Goal: Transaction & Acquisition: Subscribe to service/newsletter

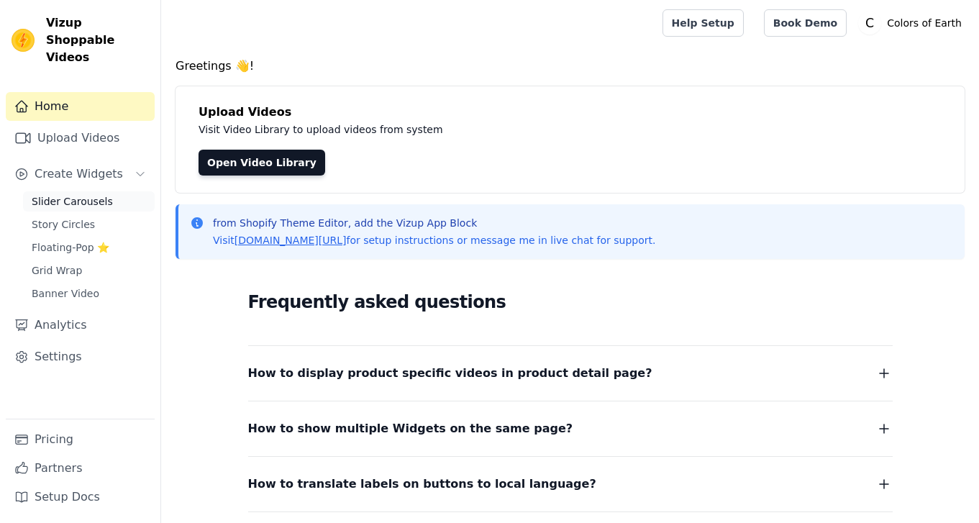
click at [60, 194] on span "Slider Carousels" at bounding box center [72, 201] width 81 height 14
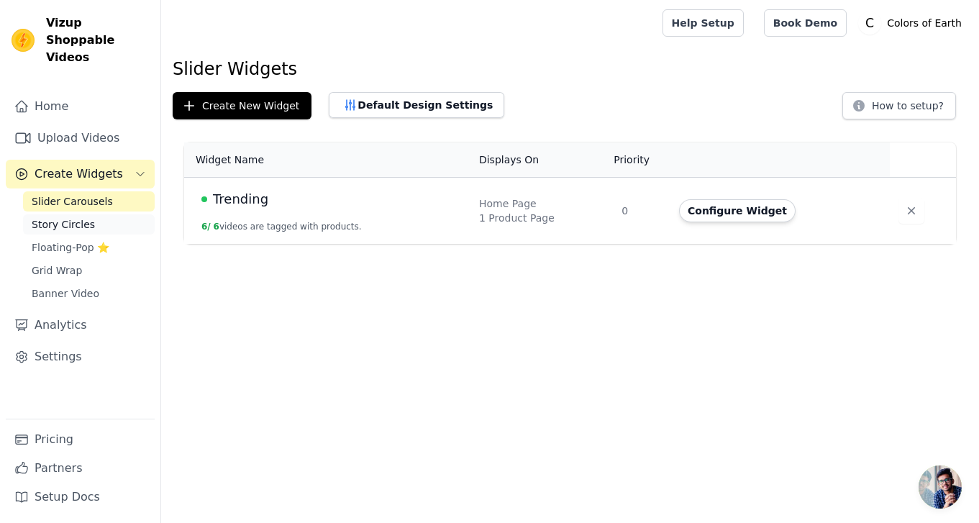
click at [53, 217] on span "Story Circles" at bounding box center [63, 224] width 63 height 14
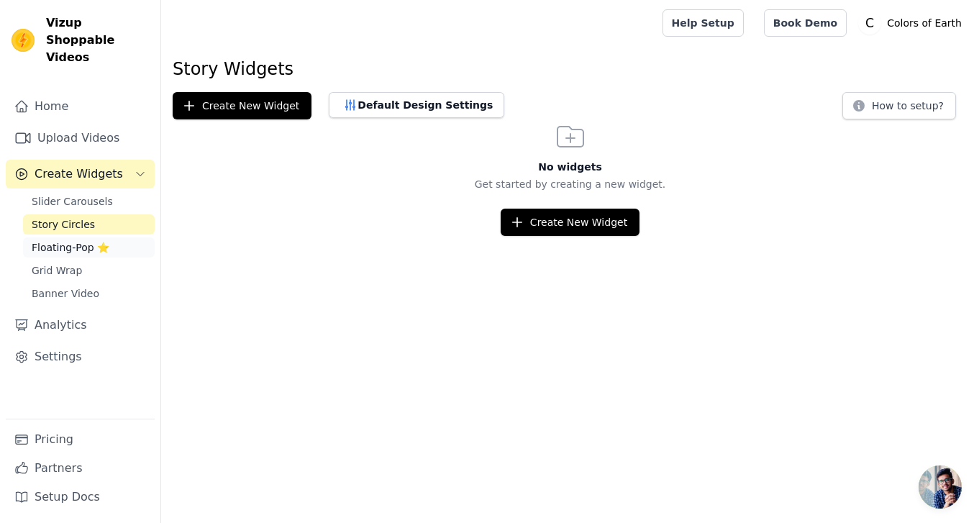
click at [63, 239] on link "Floating-Pop ⭐" at bounding box center [89, 247] width 132 height 20
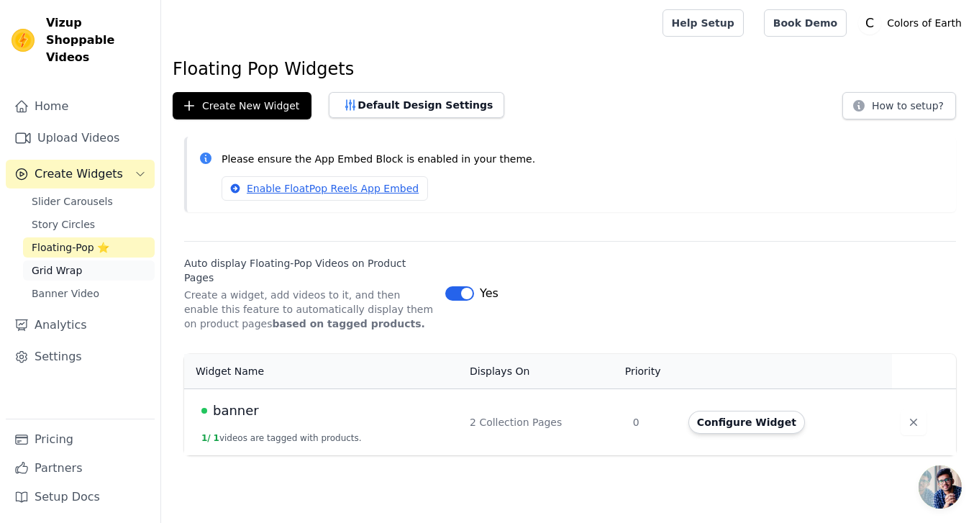
click at [67, 263] on span "Grid Wrap" at bounding box center [57, 270] width 50 height 14
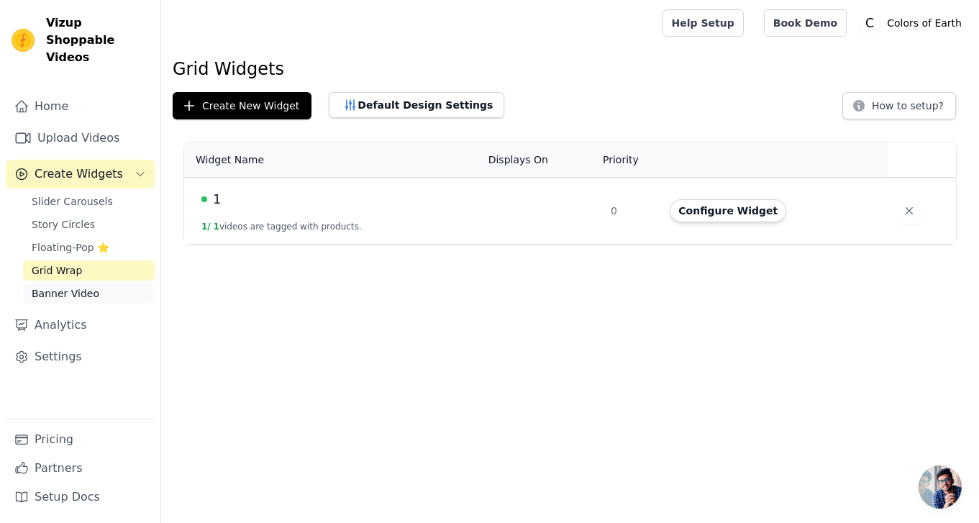
click at [68, 286] on span "Banner Video" at bounding box center [66, 293] width 68 height 14
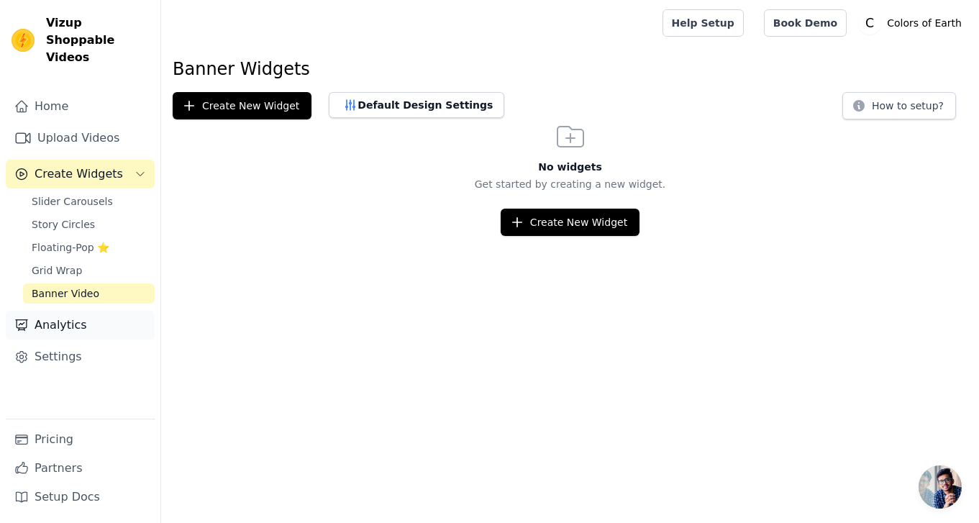
click at [73, 311] on link "Analytics" at bounding box center [80, 325] width 149 height 29
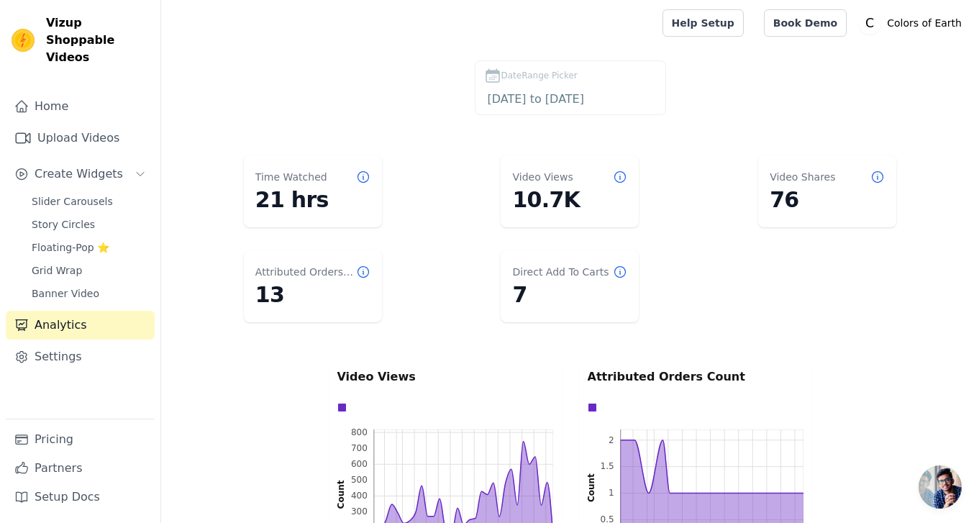
click at [367, 274] on icon at bounding box center [363, 272] width 14 height 14
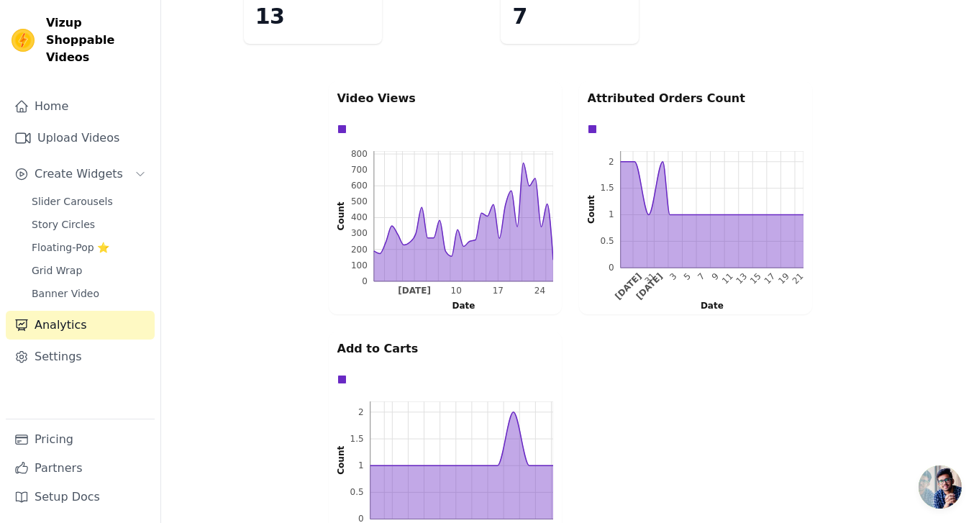
scroll to position [306, 0]
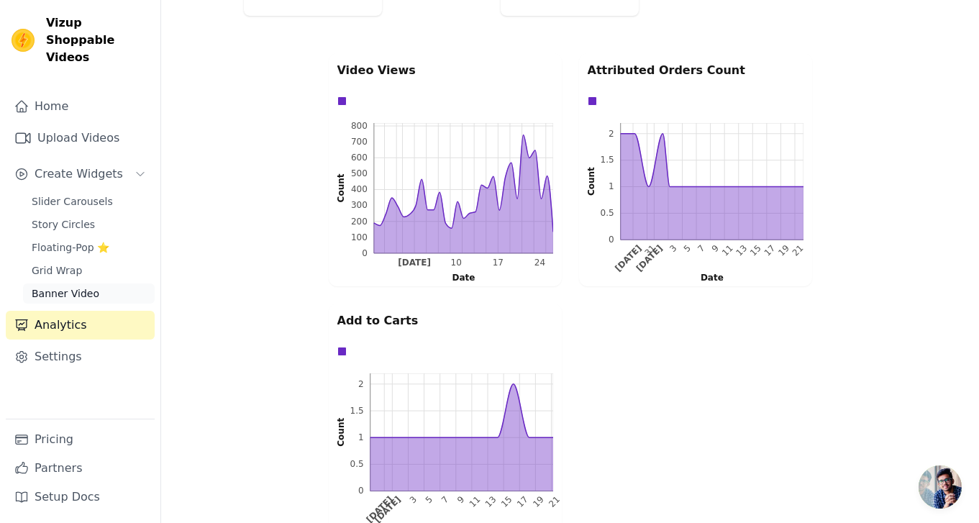
click at [77, 284] on link "Banner Video" at bounding box center [89, 293] width 132 height 20
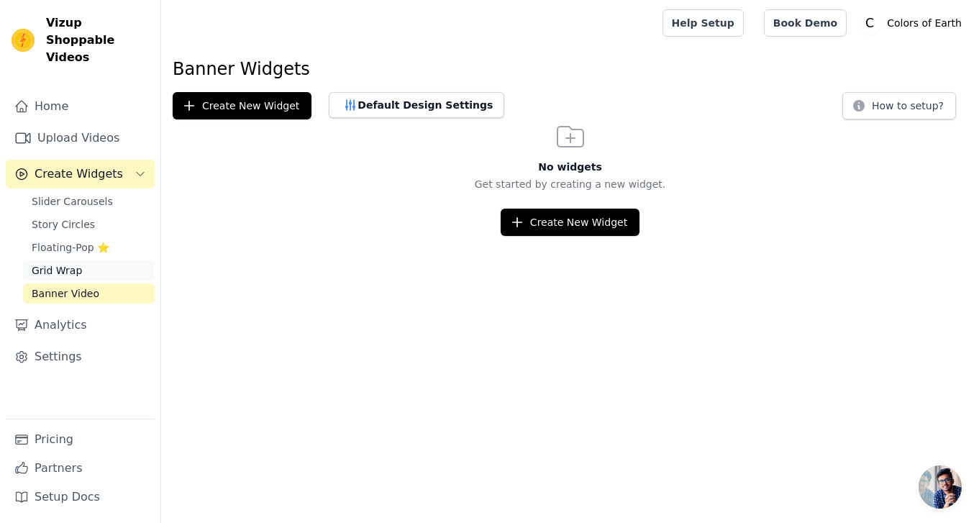
click at [81, 260] on link "Grid Wrap" at bounding box center [89, 270] width 132 height 20
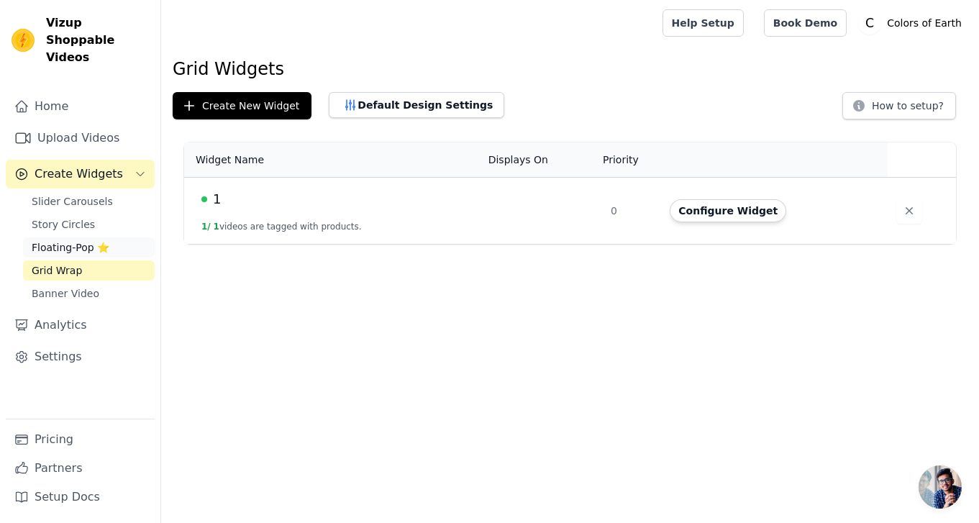
click at [87, 240] on span "Floating-Pop ⭐" at bounding box center [71, 247] width 78 height 14
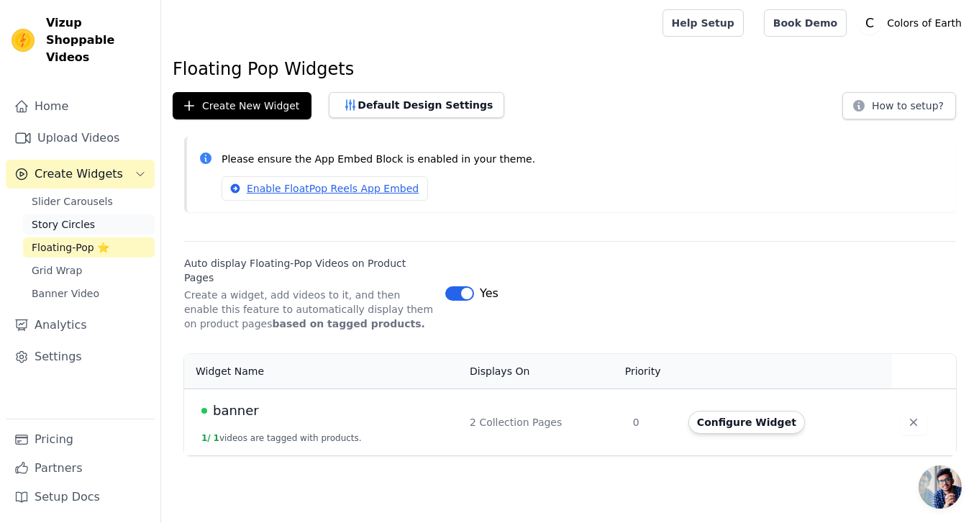
click at [91, 216] on link "Story Circles" at bounding box center [89, 224] width 132 height 20
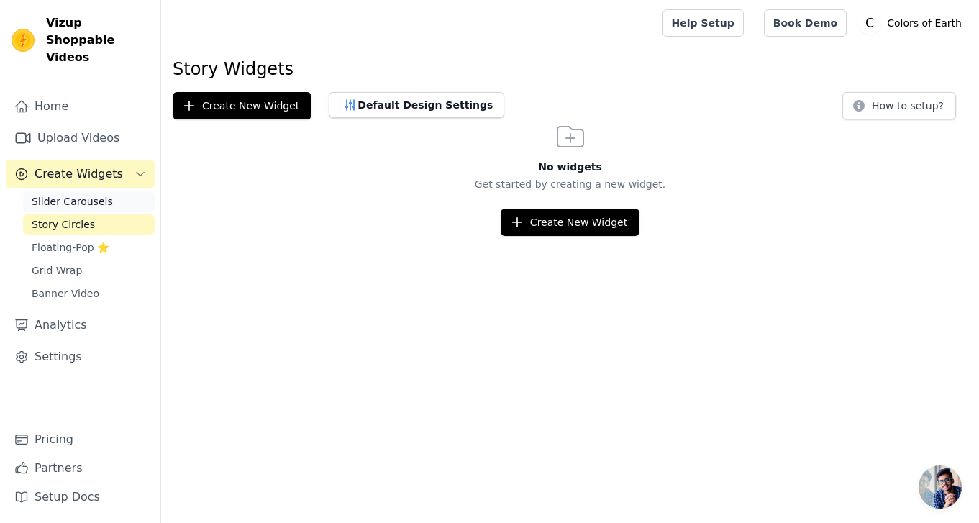
click at [96, 194] on span "Slider Carousels" at bounding box center [72, 201] width 81 height 14
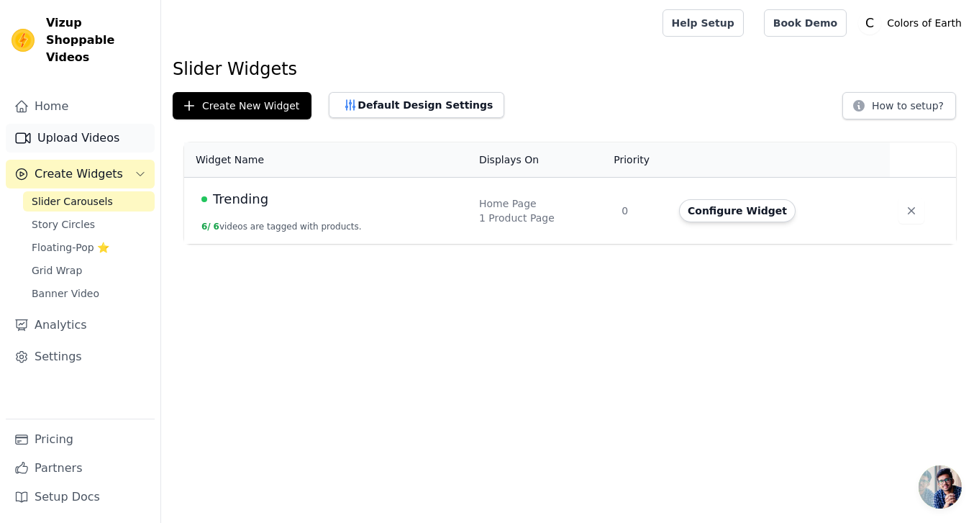
click at [90, 124] on link "Upload Videos" at bounding box center [80, 138] width 149 height 29
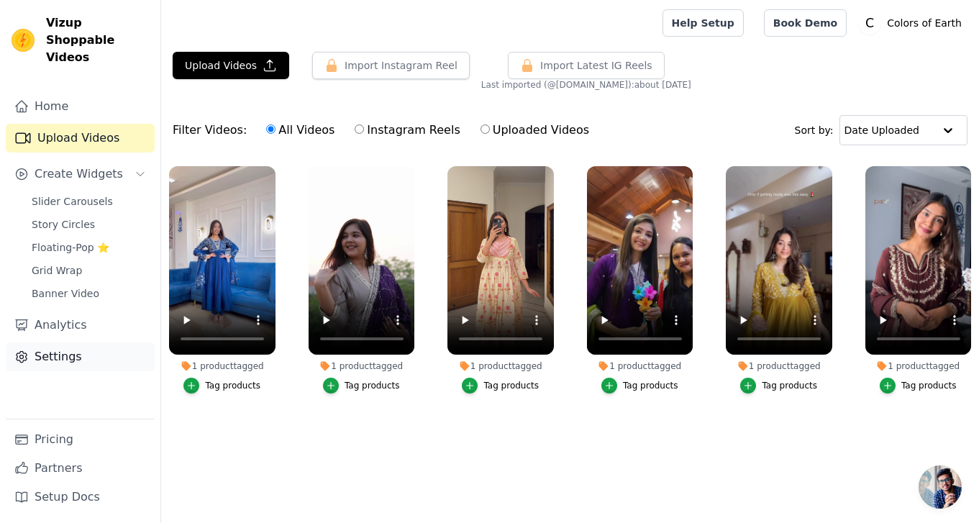
click at [110, 342] on link "Settings" at bounding box center [80, 356] width 149 height 29
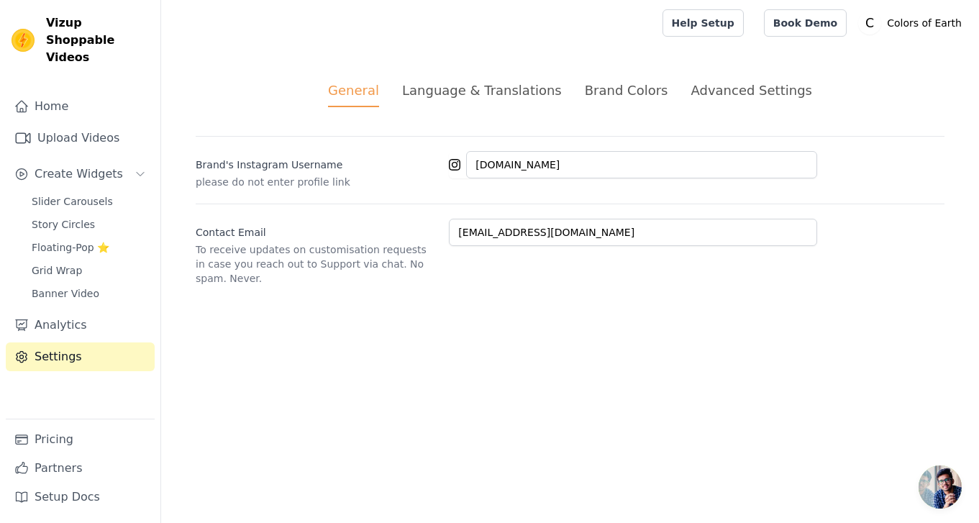
drag, startPoint x: 505, startPoint y: 70, endPoint x: 504, endPoint y: 86, distance: 15.1
click at [505, 70] on div "General Language & Translations Brand Colors Advanced Settings unsaved changes …" at bounding box center [570, 183] width 818 height 274
click at [503, 88] on div "Language & Translations" at bounding box center [482, 90] width 160 height 19
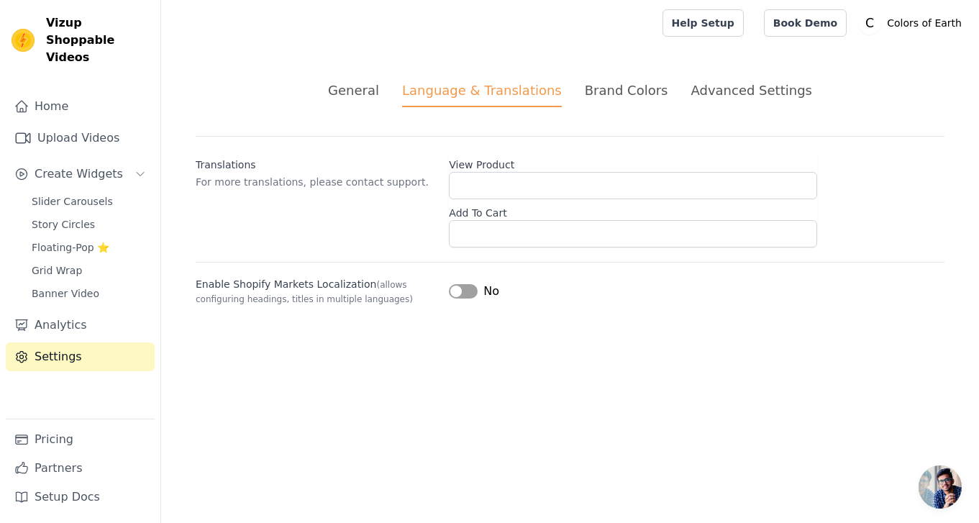
click at [646, 78] on div "General Language & Translations Brand Colors Advanced Settings unsaved changes …" at bounding box center [570, 193] width 818 height 294
click at [645, 86] on div "Brand Colors" at bounding box center [626, 90] width 83 height 19
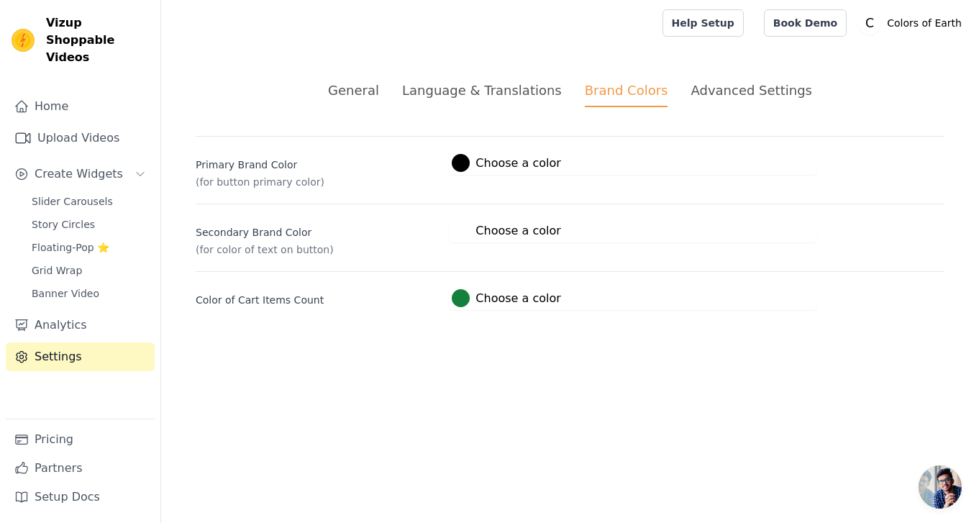
click at [734, 96] on div "Advanced Settings" at bounding box center [750, 90] width 121 height 19
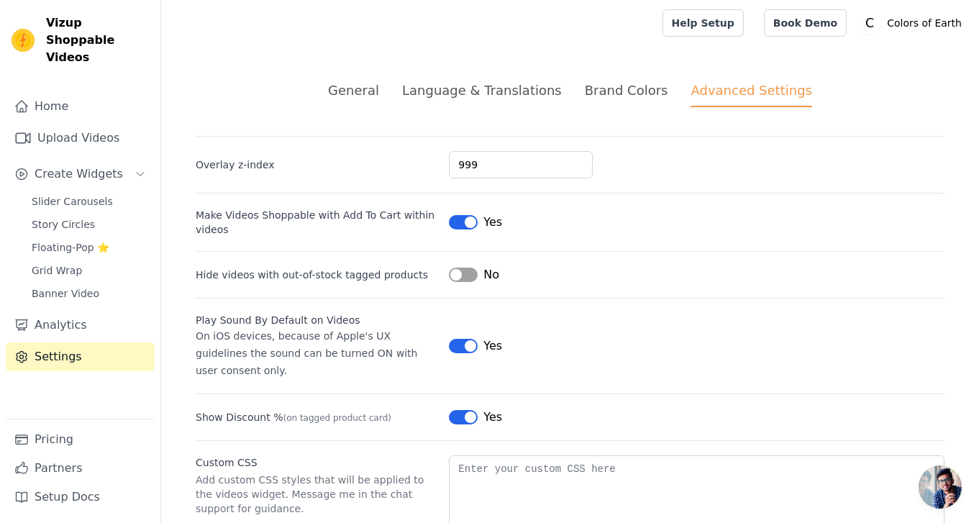
click at [416, 103] on li "Language & Translations" at bounding box center [482, 94] width 160 height 27
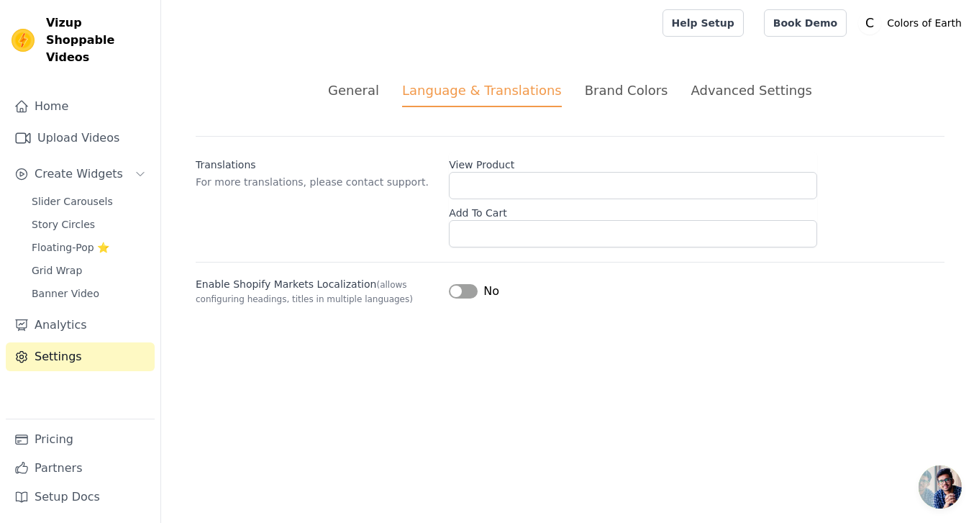
click at [676, 88] on ul "General Language & Translations Brand Colors Advanced Settings" at bounding box center [570, 94] width 749 height 27
click at [690, 88] on div "Advanced Settings" at bounding box center [750, 90] width 121 height 19
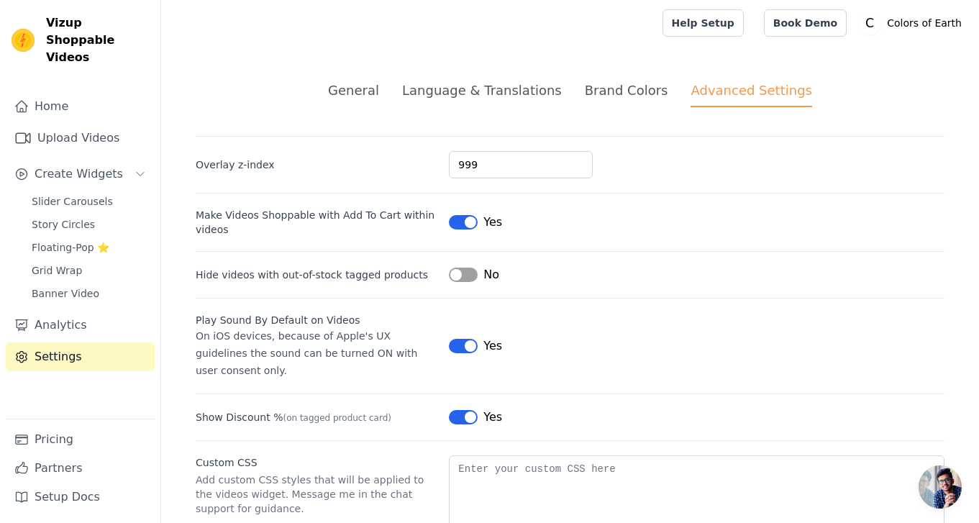
scroll to position [78, 0]
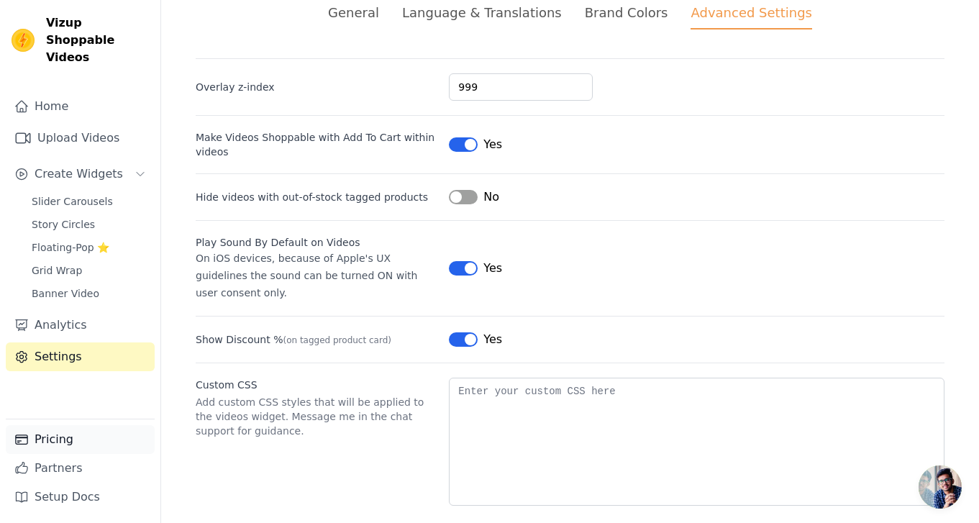
click at [94, 449] on link "Pricing" at bounding box center [80, 439] width 149 height 29
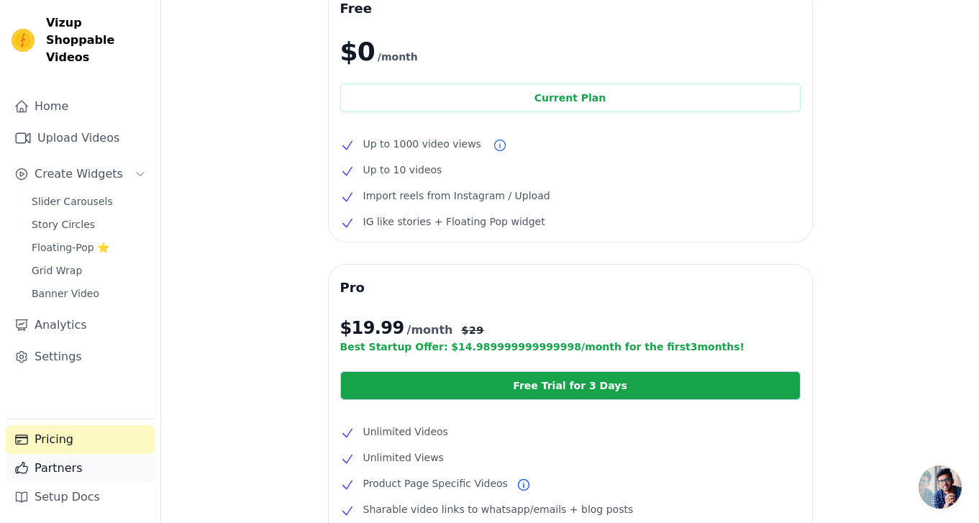
click at [93, 465] on link "Partners" at bounding box center [80, 468] width 149 height 29
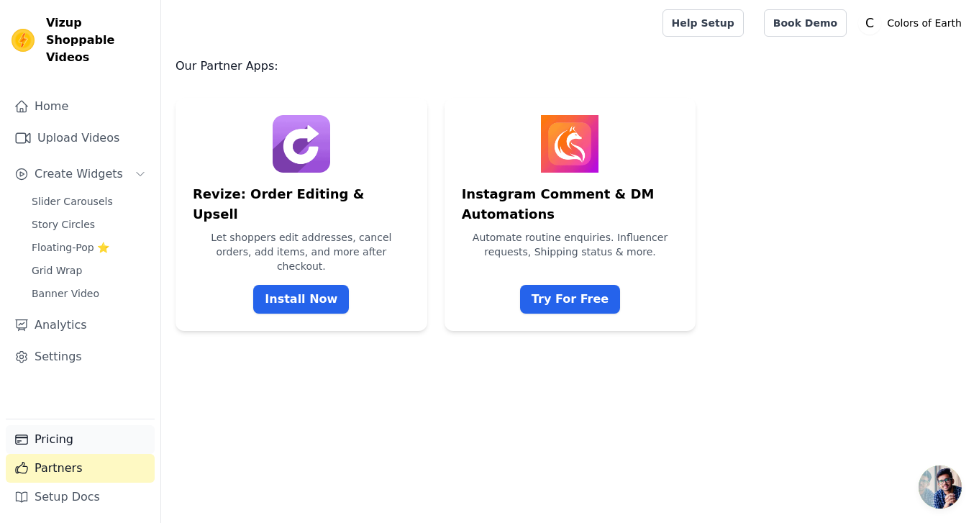
click at [93, 446] on link "Pricing" at bounding box center [80, 439] width 149 height 29
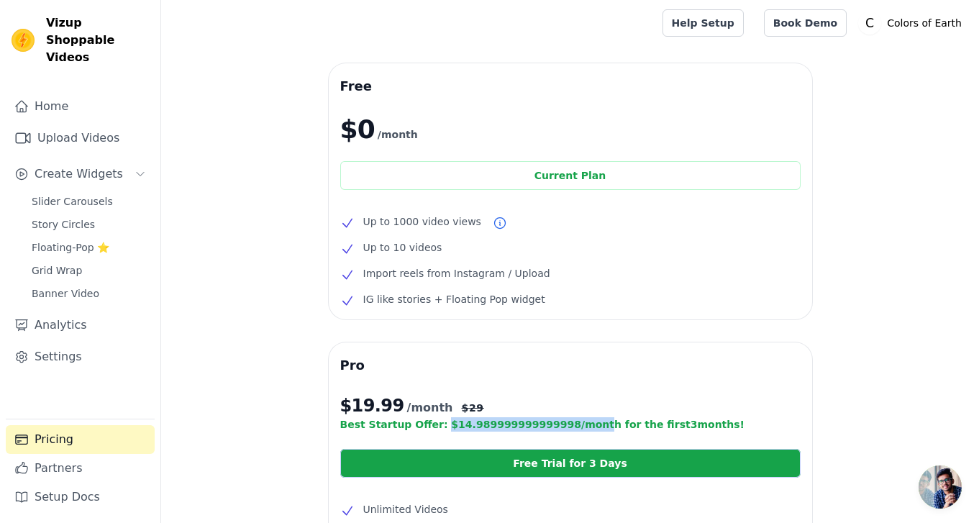
drag, startPoint x: 434, startPoint y: 426, endPoint x: 585, endPoint y: 421, distance: 151.1
click at [585, 421] on p "Best Startup Offer: $ 14.989999999999998 /month for the first 3 months!" at bounding box center [570, 424] width 460 height 14
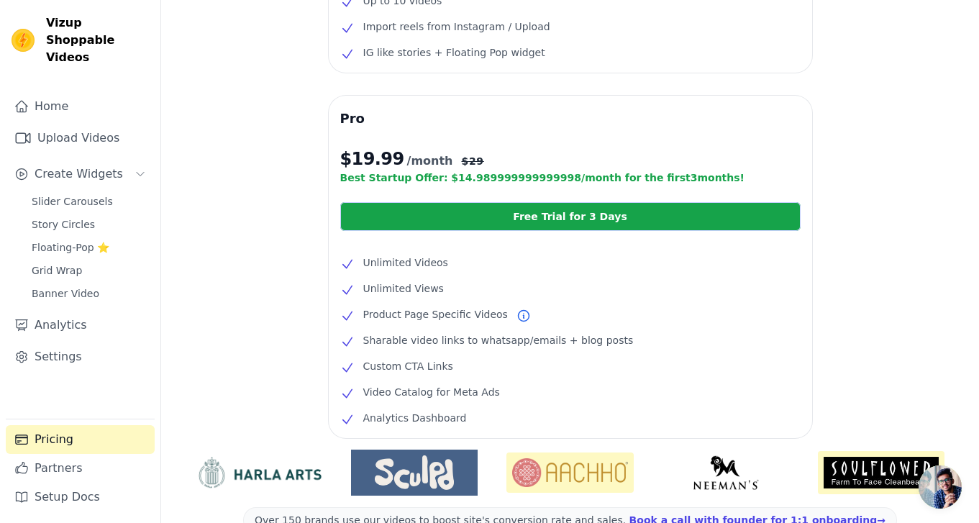
scroll to position [337, 0]
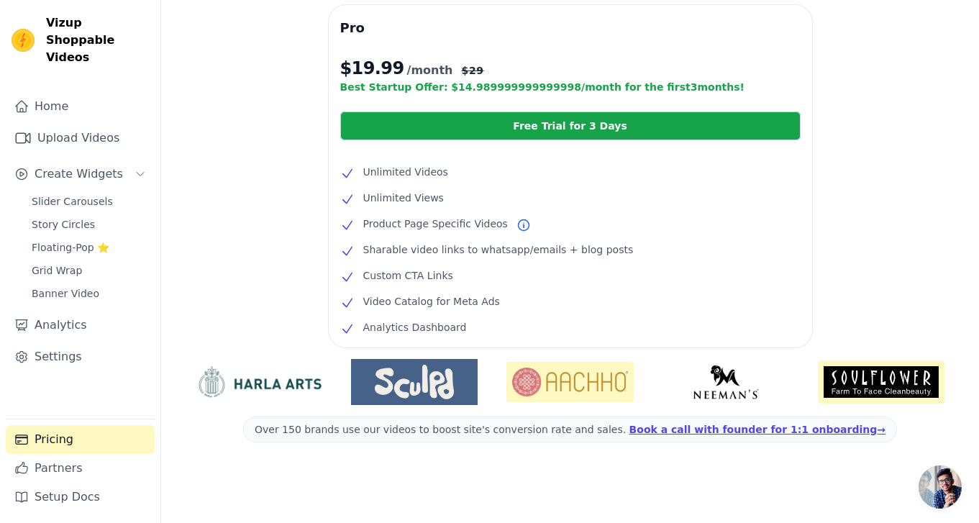
click at [644, 424] on span at bounding box center [570, 429] width 654 height 26
click at [69, 477] on link "Partners" at bounding box center [80, 468] width 149 height 29
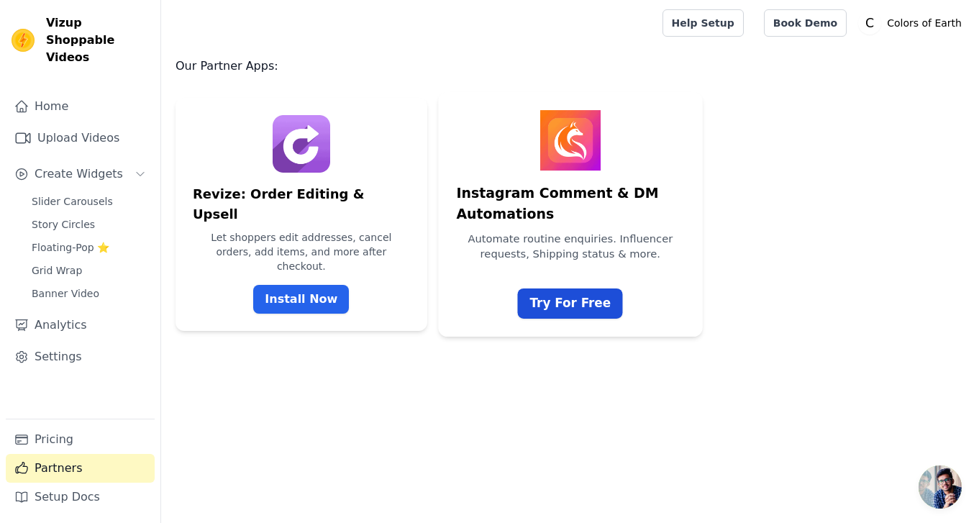
click at [586, 293] on link "Try For Free" at bounding box center [569, 303] width 105 height 30
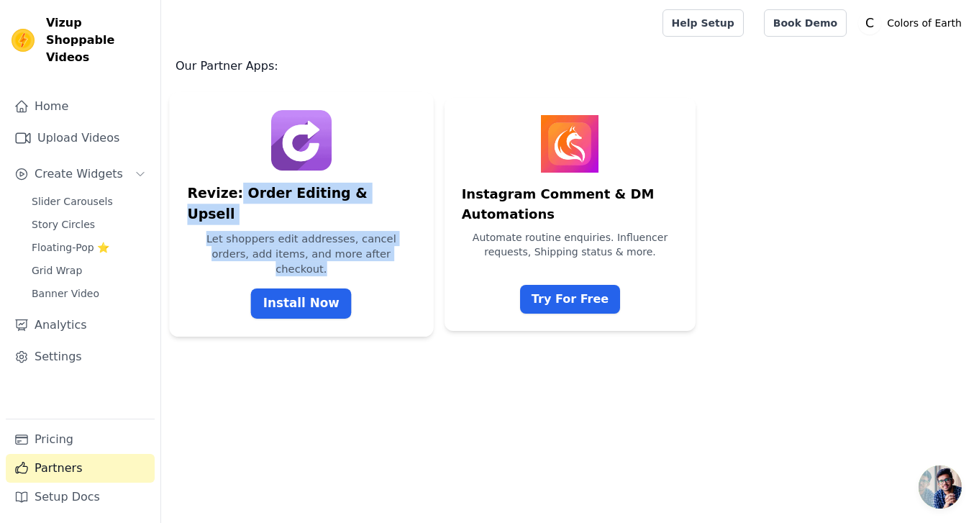
drag, startPoint x: 252, startPoint y: 197, endPoint x: 398, endPoint y: 231, distance: 149.8
click at [398, 231] on div "Revize: Order Editing & Upsell Let shoppers edit addresses, cancel orders, add …" at bounding box center [301, 214] width 264 height 244
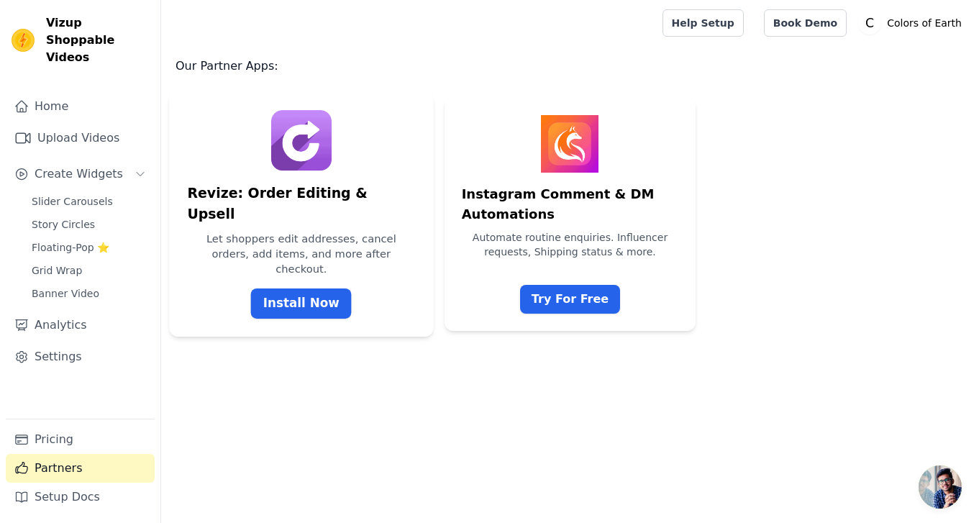
click at [378, 231] on p "Let shoppers edit addresses, cancel orders, add items, and more after checkout." at bounding box center [301, 253] width 228 height 45
click at [307, 288] on link "Install Now" at bounding box center [301, 303] width 101 height 30
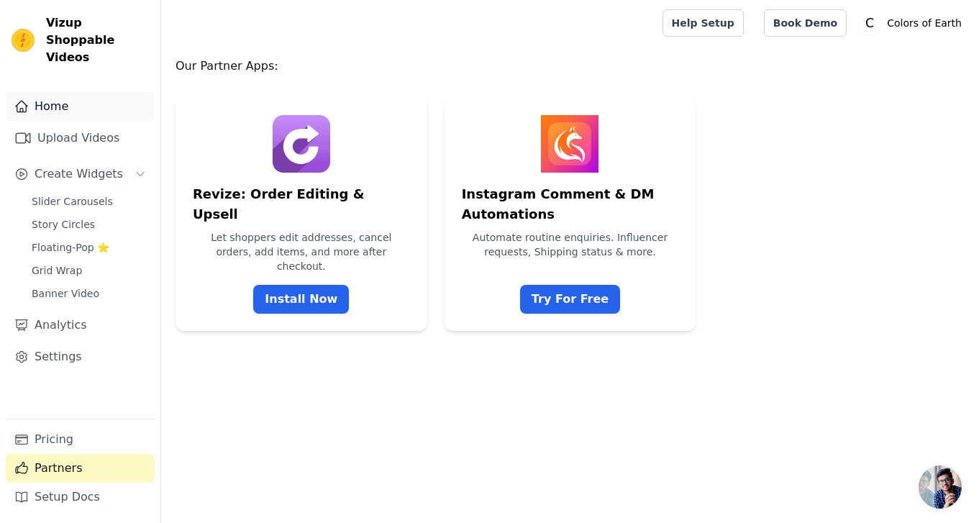
click at [69, 101] on link "Home" at bounding box center [80, 106] width 149 height 29
